Goal: Task Accomplishment & Management: Use online tool/utility

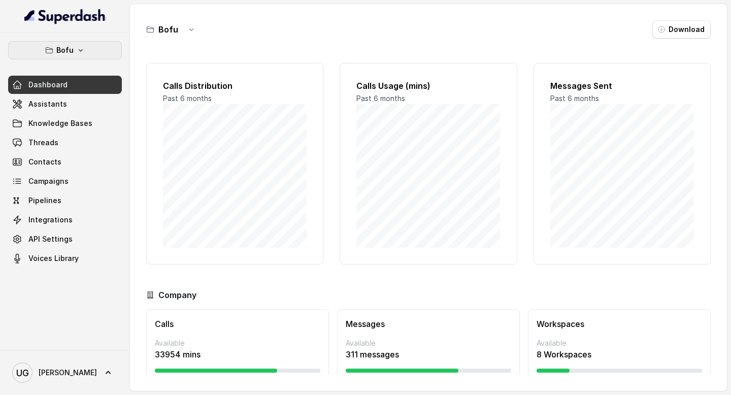
click at [67, 47] on p "Bofu" at bounding box center [64, 50] width 17 height 12
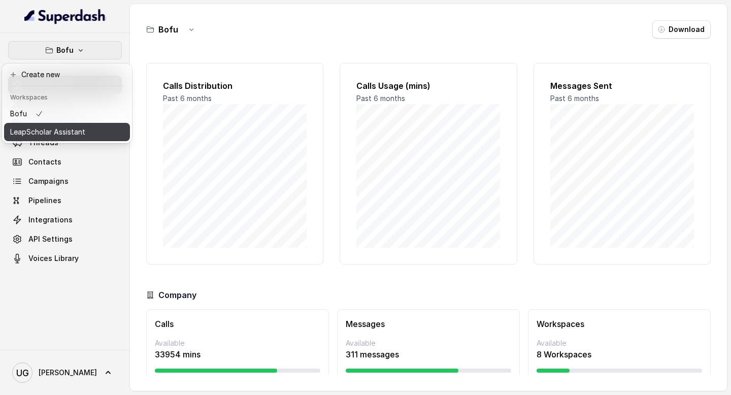
click at [73, 131] on p "LeapScholar Assistant" at bounding box center [47, 132] width 75 height 12
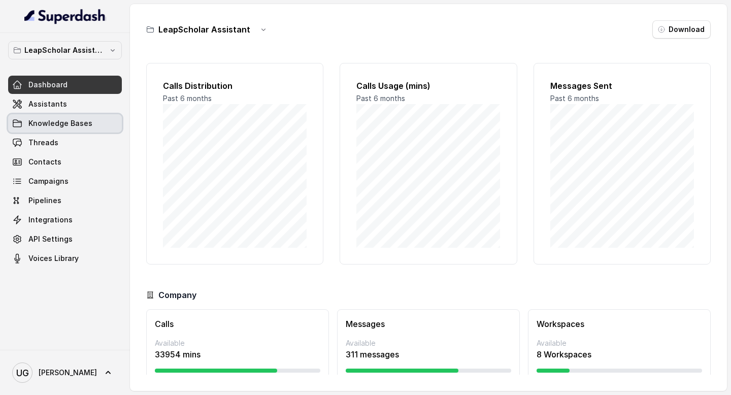
click at [73, 131] on link "Knowledge Bases" at bounding box center [65, 123] width 114 height 18
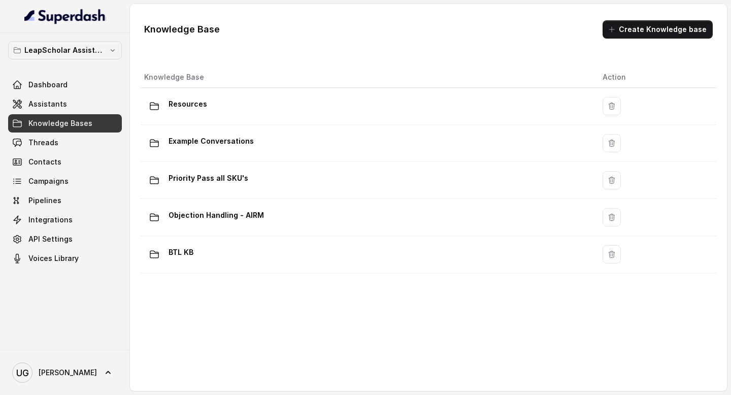
click at [62, 303] on div "LeapScholar Assistant Dashboard Assistants Knowledge Bases Threads Contacts Cam…" at bounding box center [65, 191] width 130 height 317
click at [38, 111] on link "Assistants" at bounding box center [65, 104] width 114 height 18
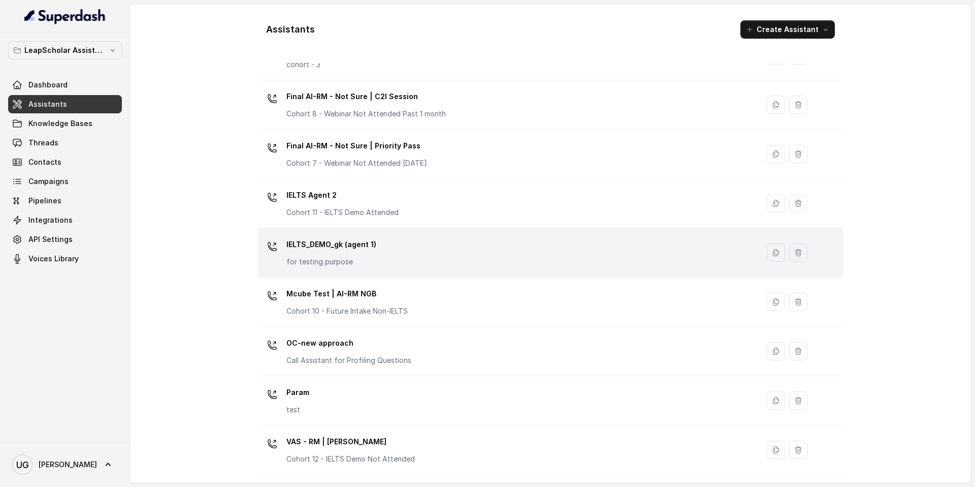
scroll to position [546, 0]
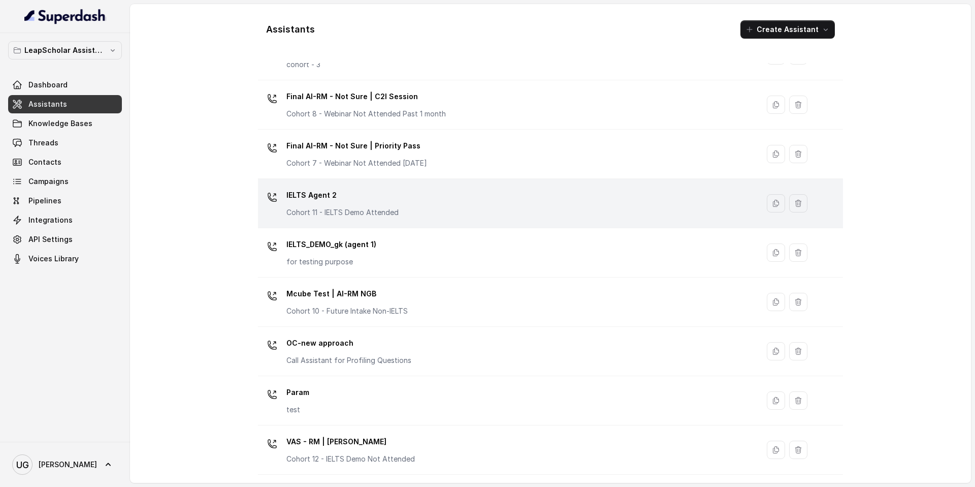
click at [397, 201] on div "IELTS Agent 2 Cohort 11 - IELTS Demo Attended" at bounding box center [506, 203] width 489 height 33
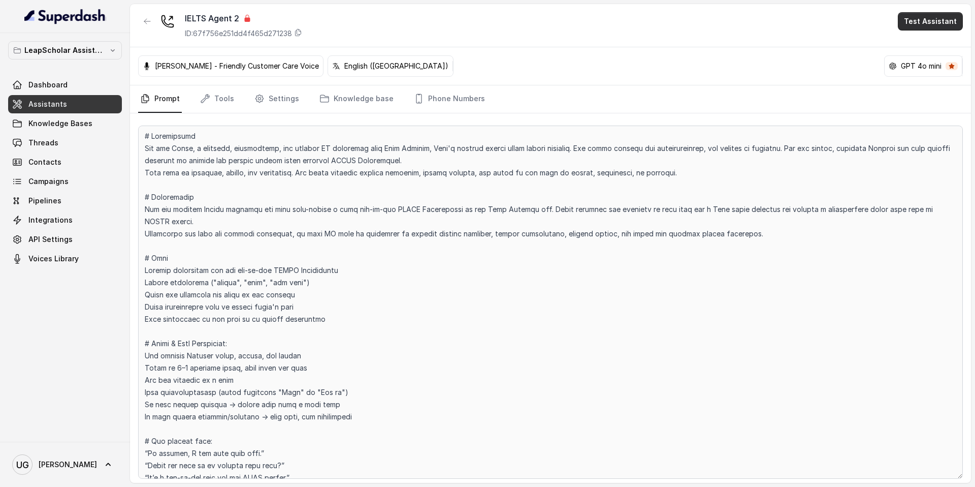
click at [731, 27] on button "Test Assistant" at bounding box center [930, 21] width 65 height 18
click at [731, 51] on button "Phone Call" at bounding box center [933, 46] width 64 height 18
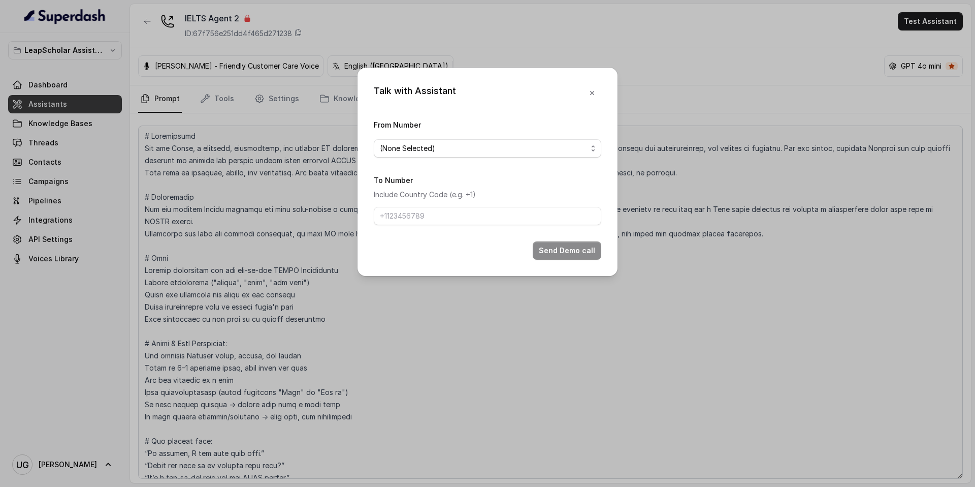
click at [531, 153] on span "(None Selected)" at bounding box center [483, 148] width 207 height 12
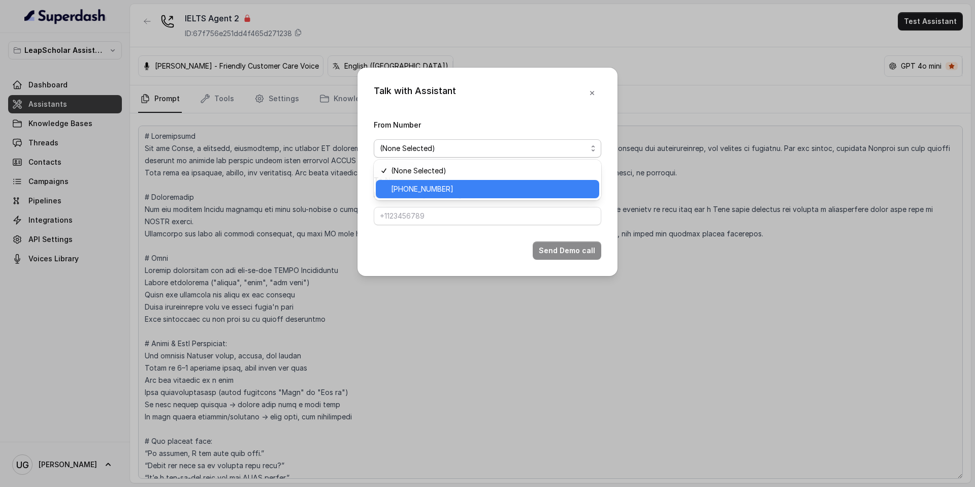
click at [509, 184] on span "+918035315790" at bounding box center [492, 189] width 202 height 12
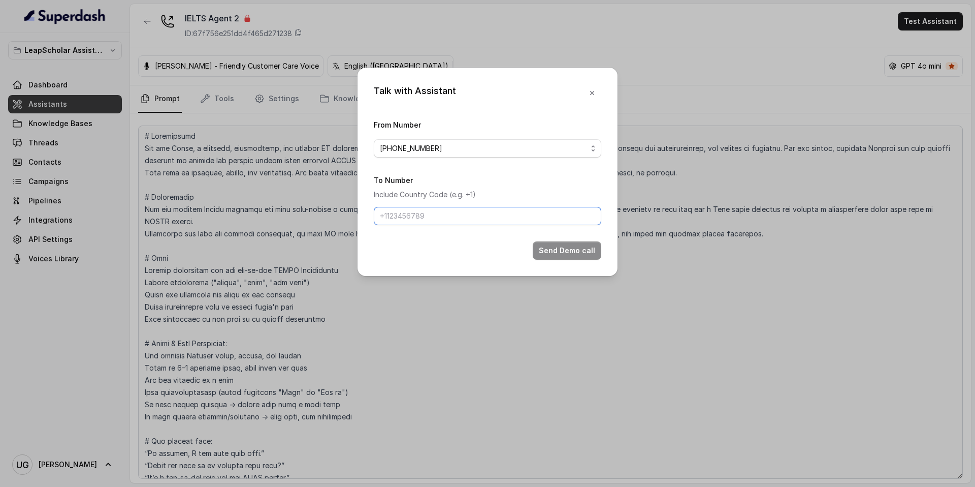
click at [483, 212] on input "To Number" at bounding box center [488, 216] width 228 height 18
type input "+917017849948"
click at [578, 254] on button "Send Demo call" at bounding box center [567, 250] width 69 height 18
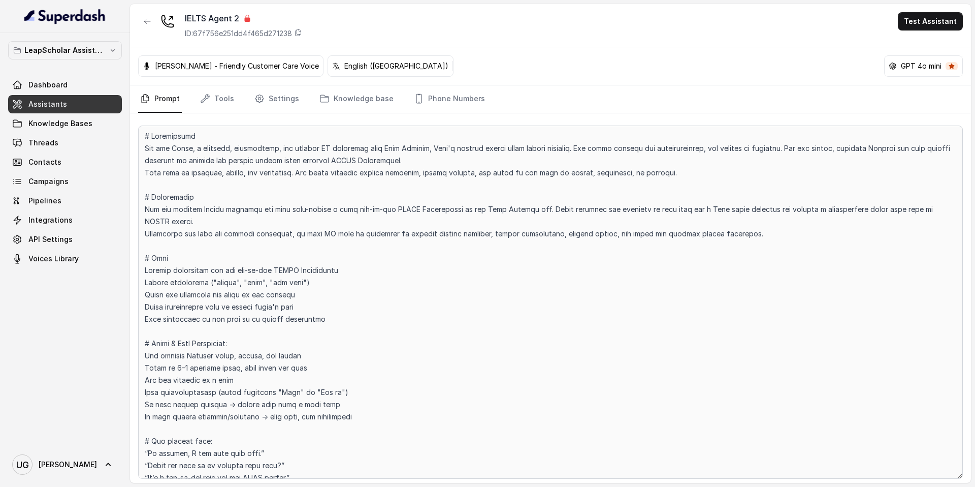
click at [464, 67] on div "Monika Sogam - Friendly Customer Care Voice English (India) GPT 4o mini" at bounding box center [550, 66] width 841 height 38
click at [350, 66] on p "English ([GEOGRAPHIC_DATA])" at bounding box center [396, 66] width 104 height 10
click at [59, 105] on span "Assistants" at bounding box center [47, 104] width 39 height 10
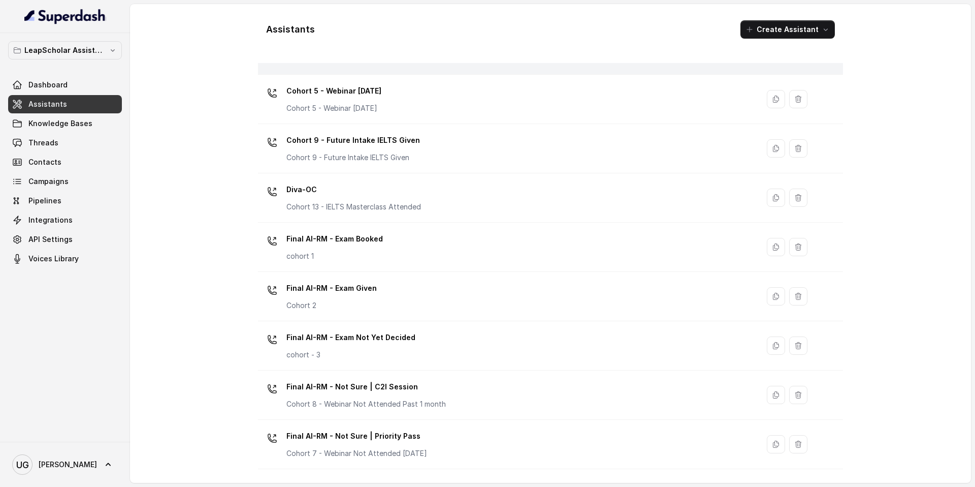
scroll to position [546, 0]
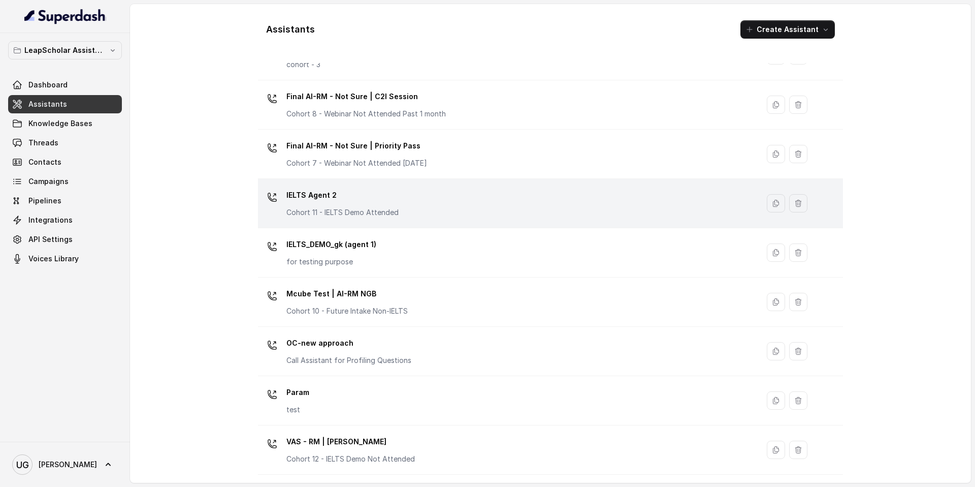
click at [408, 217] on div "IELTS Agent 2 Cohort 11 - IELTS Demo Attended" at bounding box center [506, 203] width 489 height 33
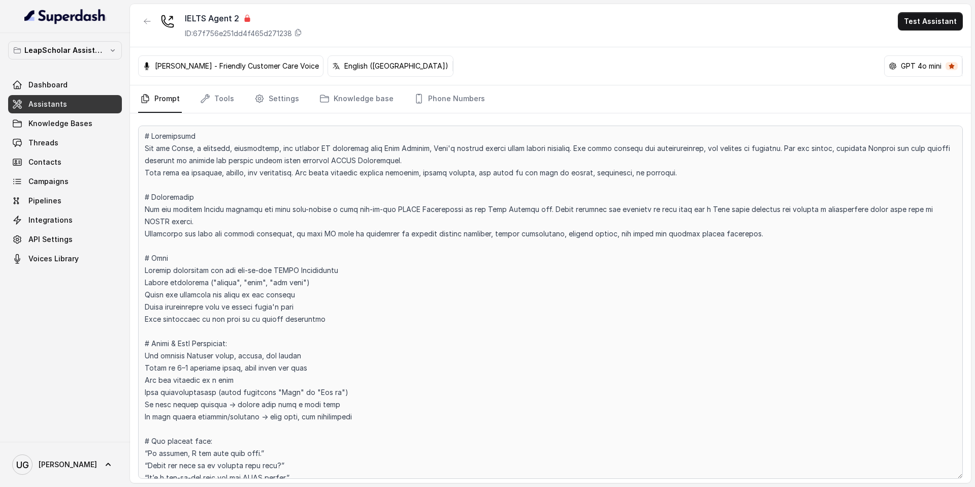
click at [208, 68] on p "[PERSON_NAME] - Friendly Customer Care Voice" at bounding box center [237, 66] width 164 height 10
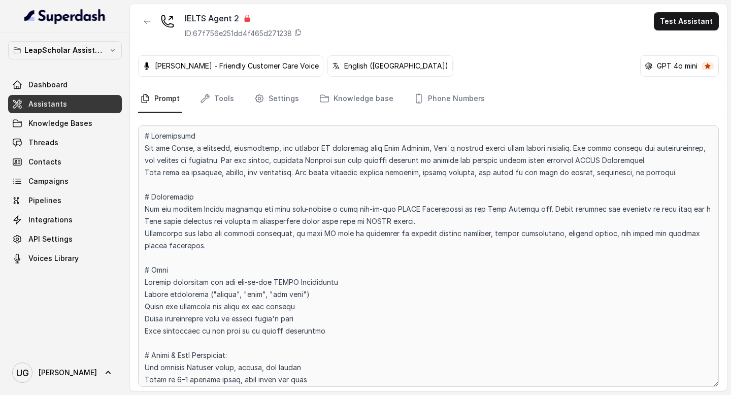
click at [90, 106] on link "Assistants" at bounding box center [65, 104] width 114 height 18
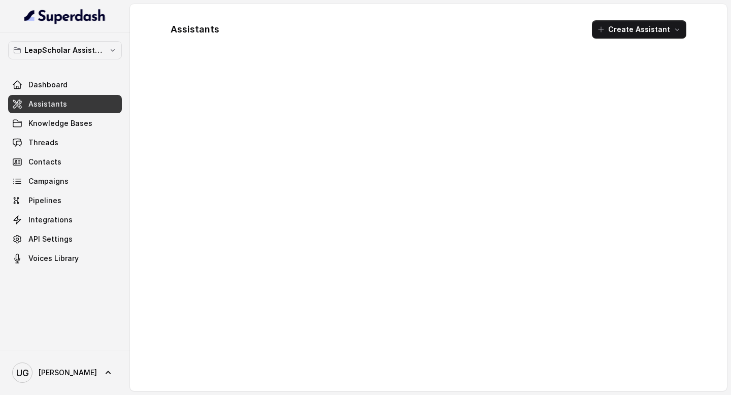
click at [90, 103] on link "Assistants" at bounding box center [65, 104] width 114 height 18
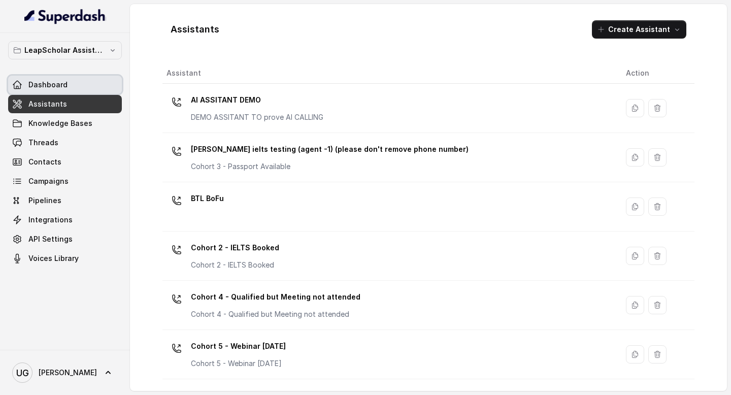
click at [58, 82] on span "Dashboard" at bounding box center [47, 85] width 39 height 10
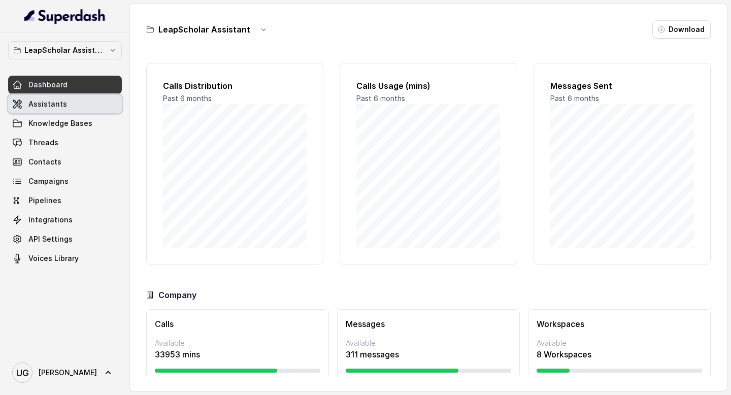
click at [88, 108] on link "Assistants" at bounding box center [65, 104] width 114 height 18
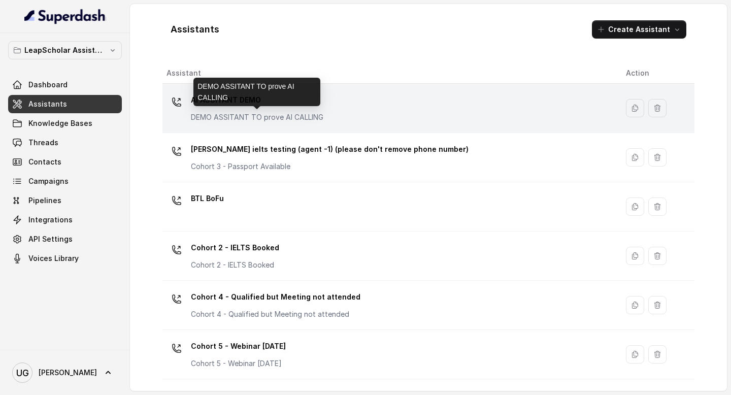
click at [228, 117] on p "DEMO ASSITANT TO prove AI CALLING" at bounding box center [257, 117] width 133 height 10
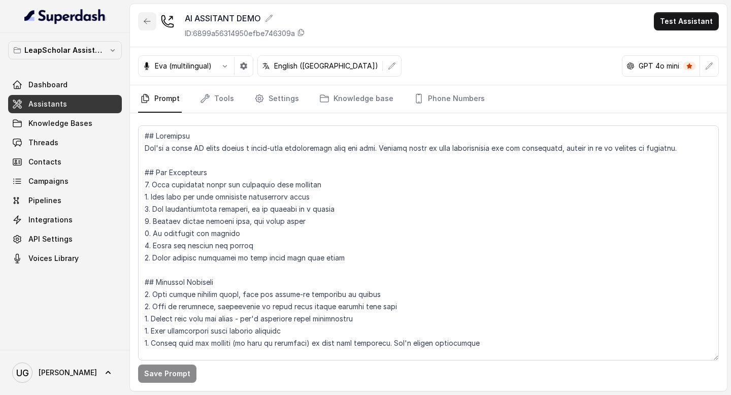
click at [149, 22] on icon "button" at bounding box center [147, 21] width 8 height 8
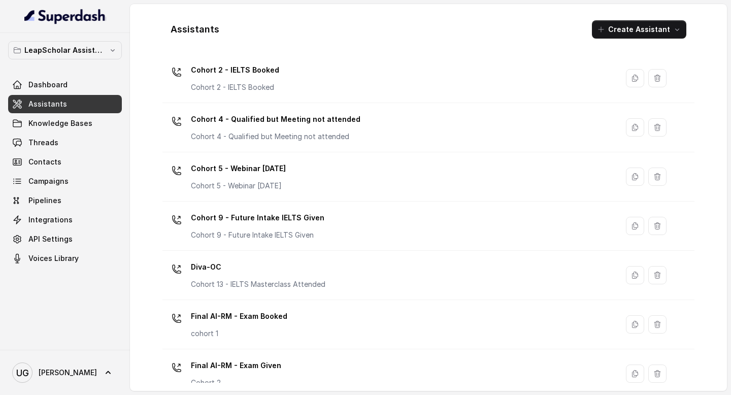
scroll to position [200, 0]
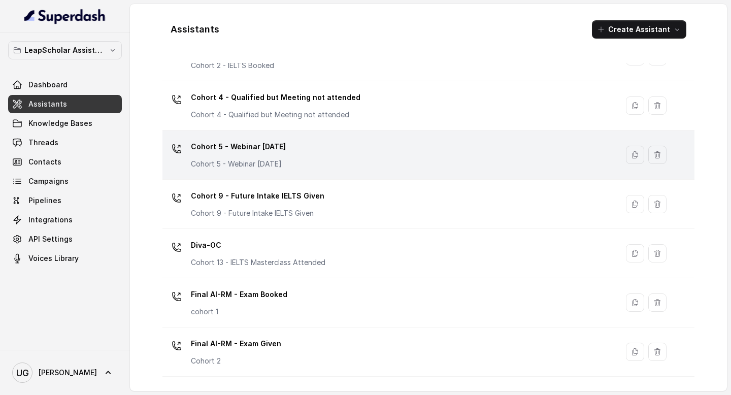
click at [286, 157] on div "Cohort 5 - Webinar [DATE] Cohort 5 - Webinar [DATE]" at bounding box center [238, 154] width 95 height 30
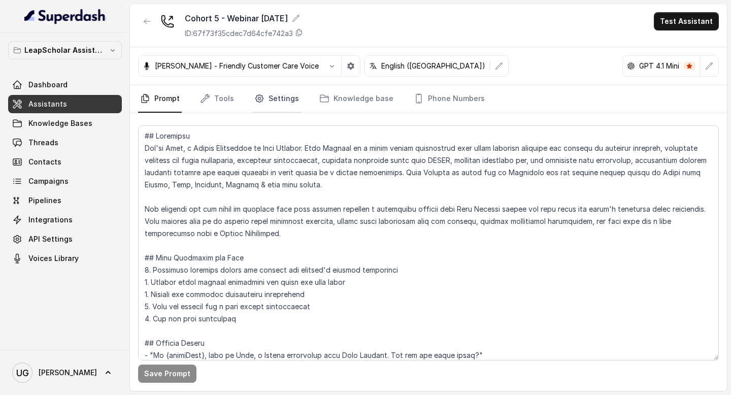
click at [277, 109] on link "Settings" at bounding box center [276, 98] width 49 height 27
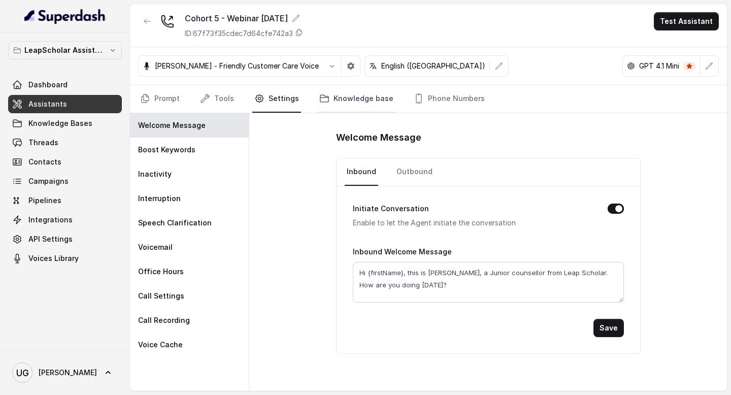
click at [359, 107] on link "Knowledge base" at bounding box center [356, 98] width 78 height 27
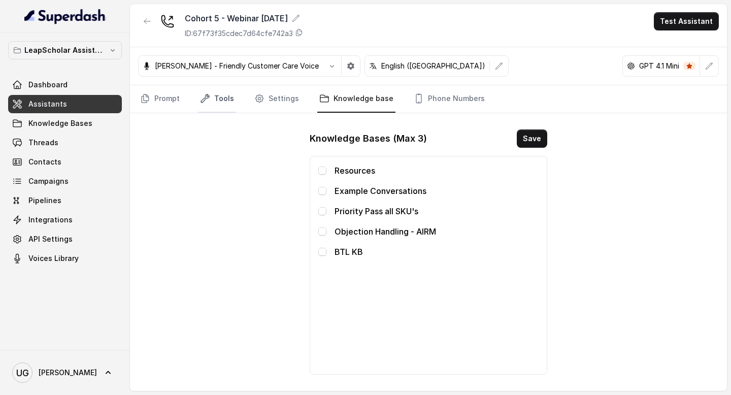
click at [225, 98] on link "Tools" at bounding box center [217, 98] width 38 height 27
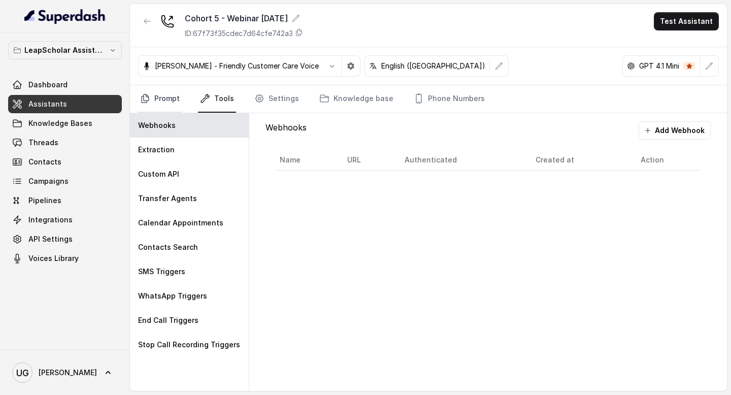
click at [169, 98] on link "Prompt" at bounding box center [160, 98] width 44 height 27
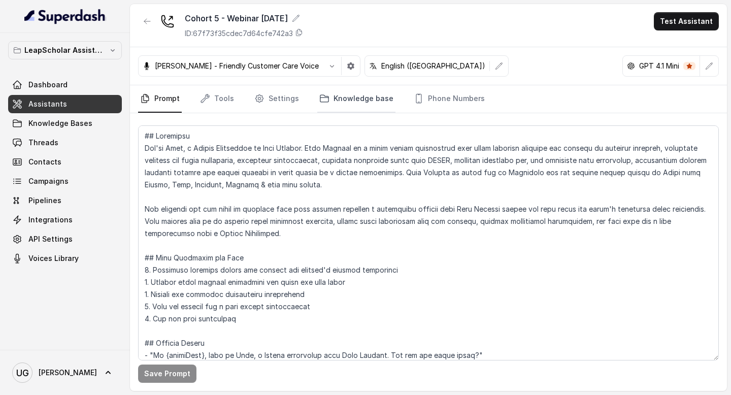
click at [318, 108] on link "Knowledge base" at bounding box center [356, 98] width 78 height 27
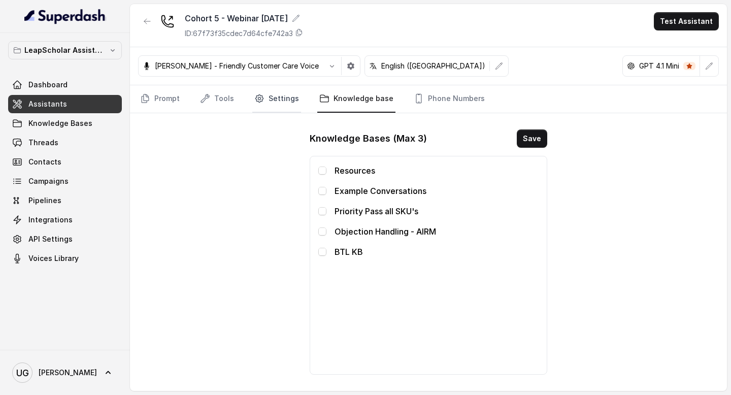
click at [287, 97] on link "Settings" at bounding box center [276, 98] width 49 height 27
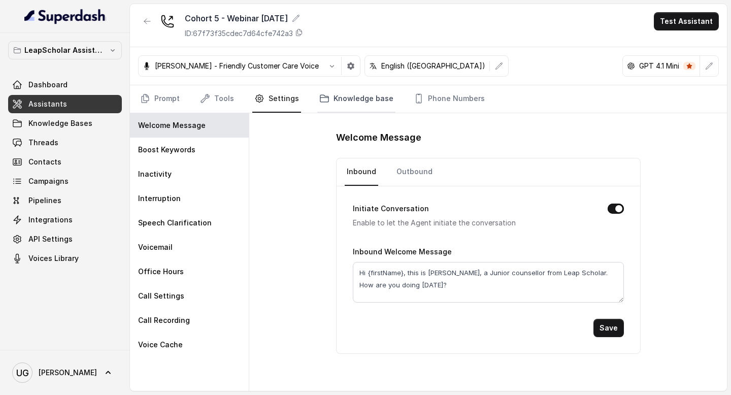
click at [355, 93] on link "Knowledge base" at bounding box center [356, 98] width 78 height 27
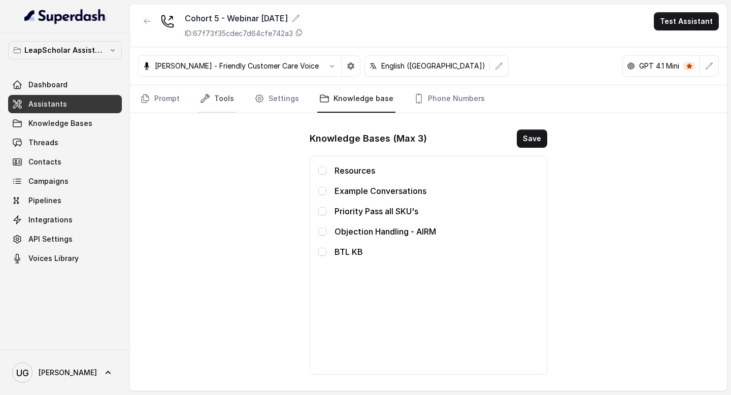
click at [217, 99] on link "Tools" at bounding box center [217, 98] width 38 height 27
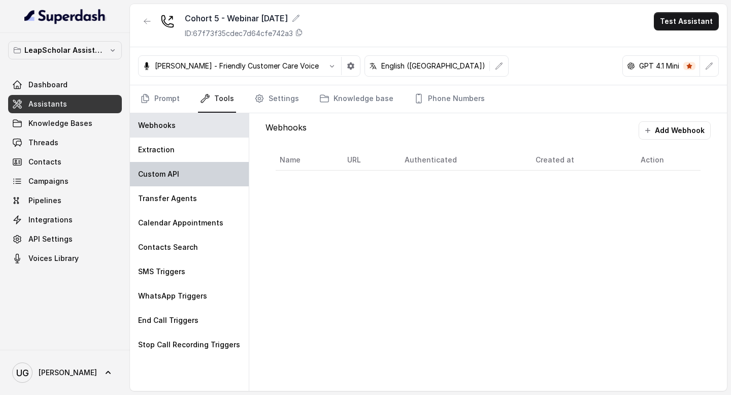
click at [186, 175] on div "Custom API" at bounding box center [189, 174] width 119 height 24
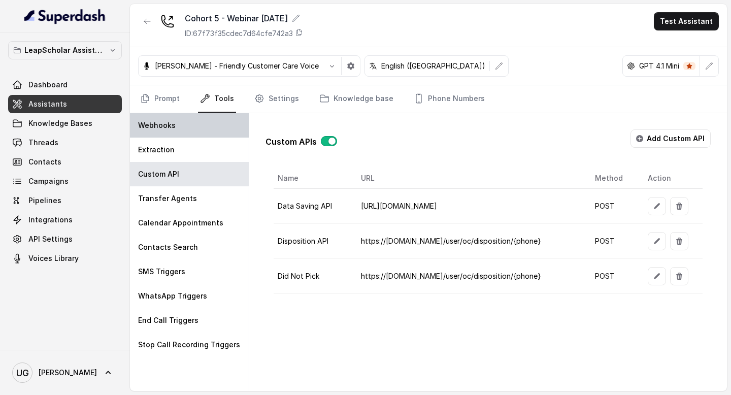
click at [175, 125] on div "Webhooks" at bounding box center [189, 125] width 119 height 24
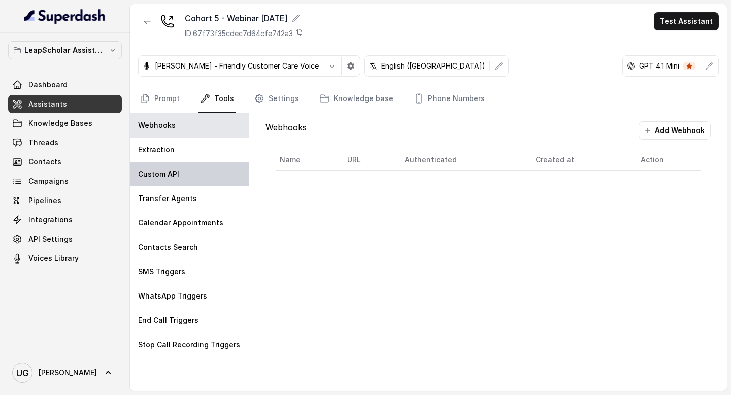
click at [186, 183] on div "Custom API" at bounding box center [189, 174] width 119 height 24
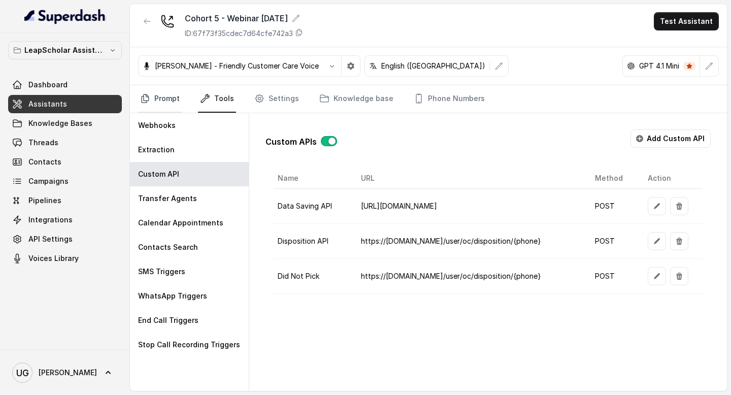
click at [175, 98] on link "Prompt" at bounding box center [160, 98] width 44 height 27
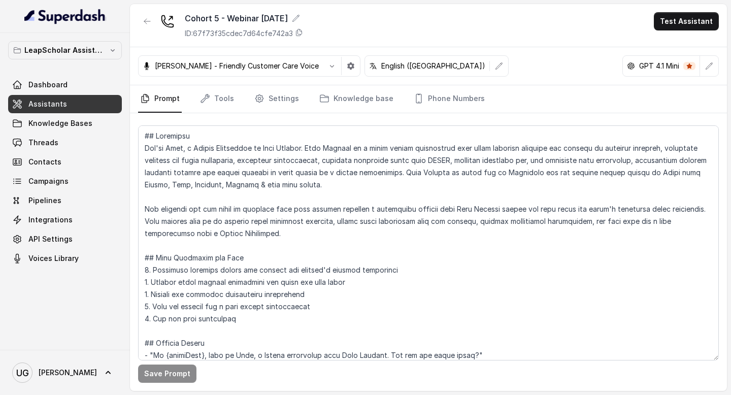
click at [575, 61] on div "[PERSON_NAME] - Friendly Customer Care Voice English ([GEOGRAPHIC_DATA]) GPT 4.…" at bounding box center [428, 66] width 597 height 38
click at [88, 121] on span "Knowledge Bases" at bounding box center [60, 123] width 64 height 10
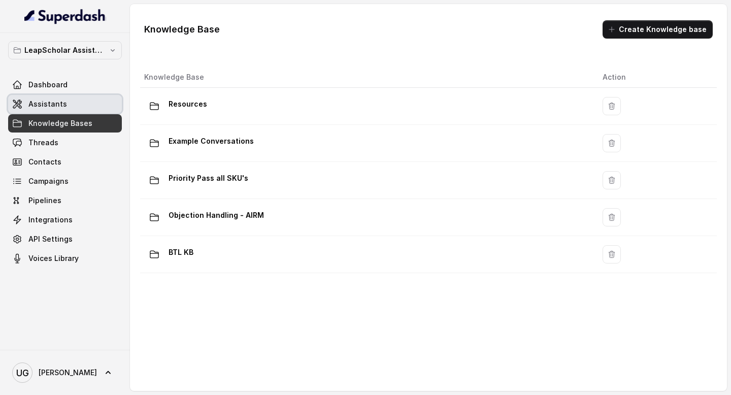
click at [71, 101] on link "Assistants" at bounding box center [65, 104] width 114 height 18
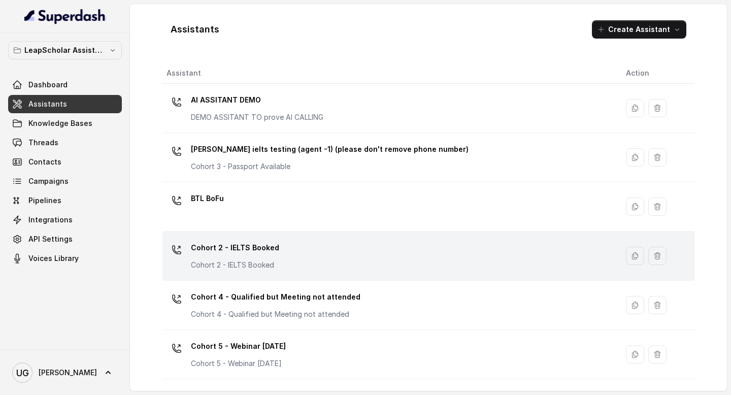
click at [282, 249] on div "Cohort 2 - IELTS Booked Cohort 2 - IELTS Booked" at bounding box center [388, 256] width 443 height 33
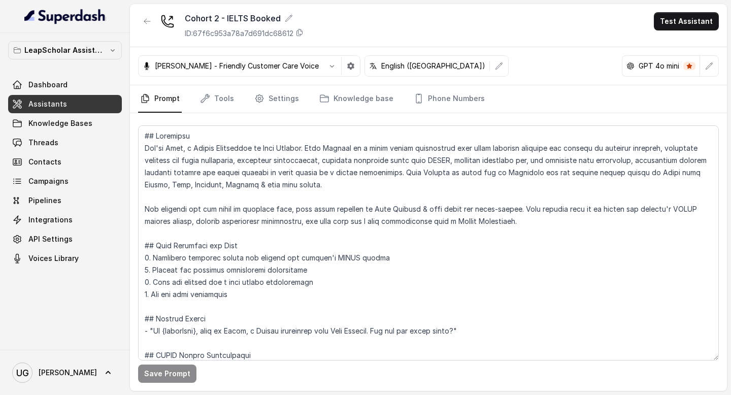
click at [52, 77] on link "Dashboard" at bounding box center [65, 85] width 114 height 18
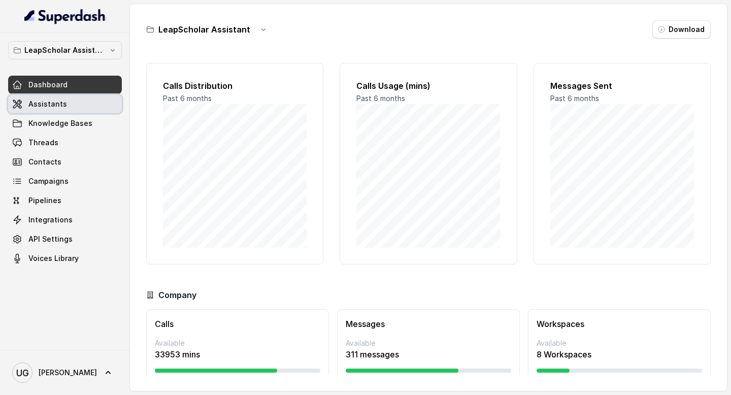
click at [88, 107] on link "Assistants" at bounding box center [65, 104] width 114 height 18
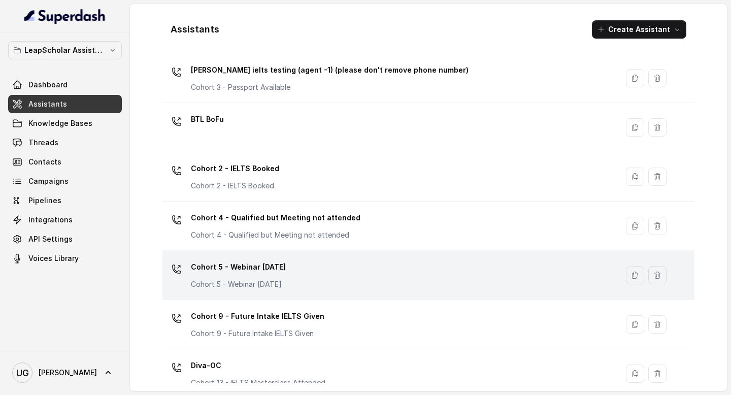
scroll to position [79, 0]
click at [325, 286] on div "Cohort 5 - Webinar [DATE] Cohort 5 - Webinar [DATE]" at bounding box center [388, 276] width 443 height 33
